Goal: Find specific page/section: Find specific page/section

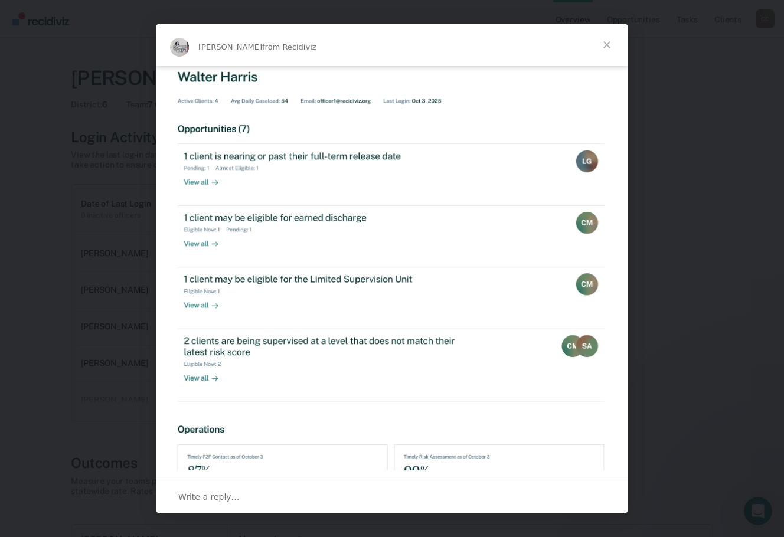
scroll to position [329, 0]
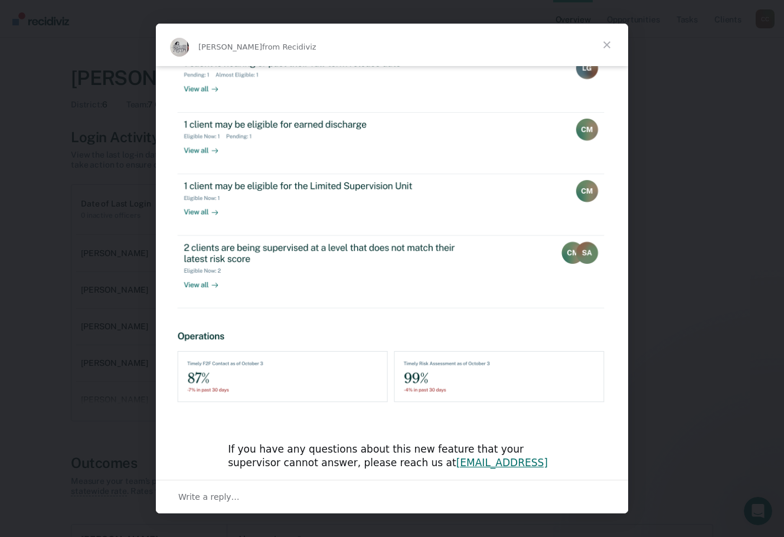
click at [599, 43] on span "Close" at bounding box center [607, 45] width 43 height 43
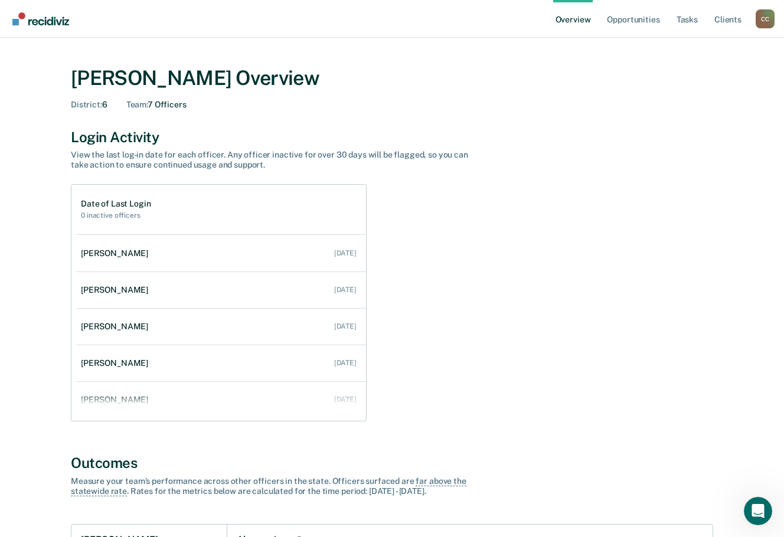
click at [782, 37] on div "Overview Opportunities Tasks Client s [PERSON_NAME] Profile How it works Go to …" at bounding box center [392, 19] width 784 height 38
click at [767, 14] on div "C C" at bounding box center [765, 18] width 19 height 19
click at [711, 92] on link "Go to Operations" at bounding box center [717, 92] width 76 height 10
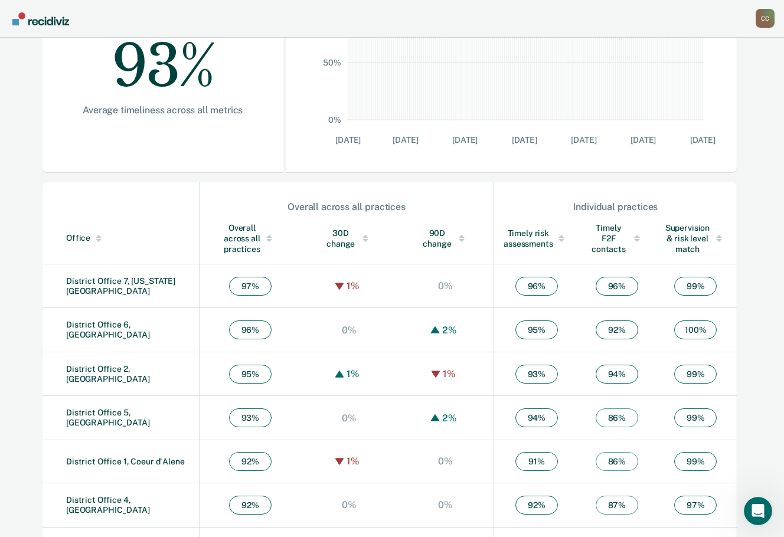
scroll to position [238, 0]
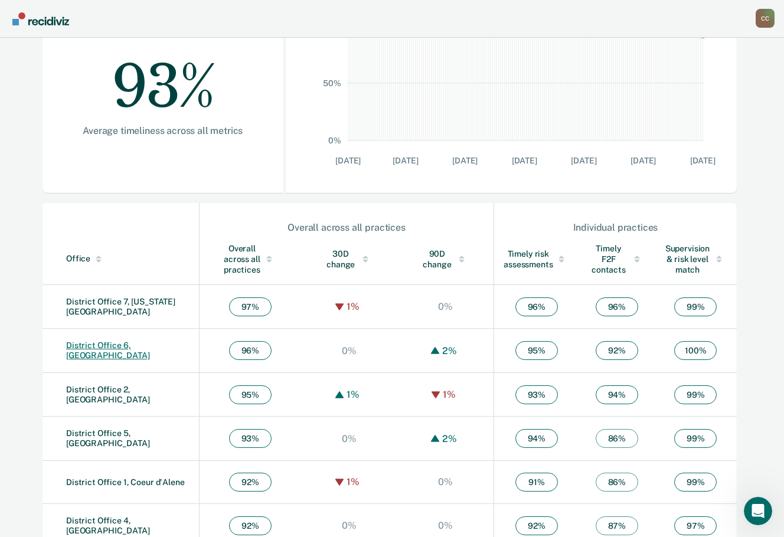
click at [136, 345] on link "District Office 6, [GEOGRAPHIC_DATA]" at bounding box center [108, 350] width 84 height 19
